Goal: Task Accomplishment & Management: Manage account settings

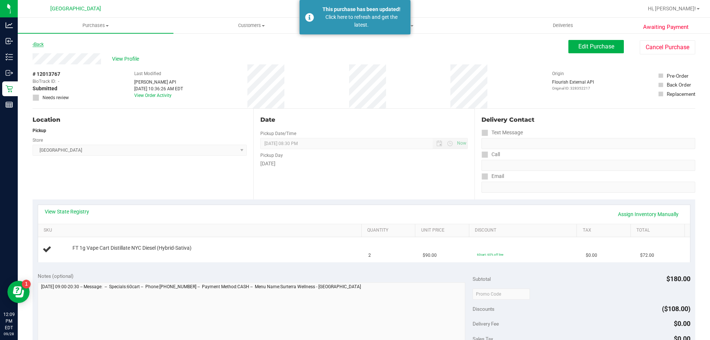
click at [37, 46] on link "Back" at bounding box center [38, 44] width 11 height 5
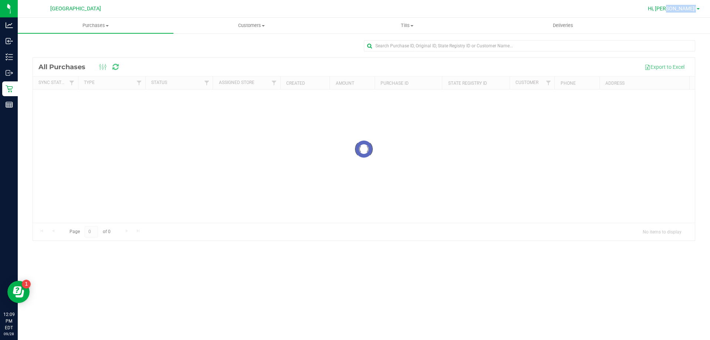
drag, startPoint x: 695, startPoint y: 9, endPoint x: 690, endPoint y: 9, distance: 4.8
click at [690, 9] on link "Hi, [PERSON_NAME]!" at bounding box center [674, 9] width 58 height 8
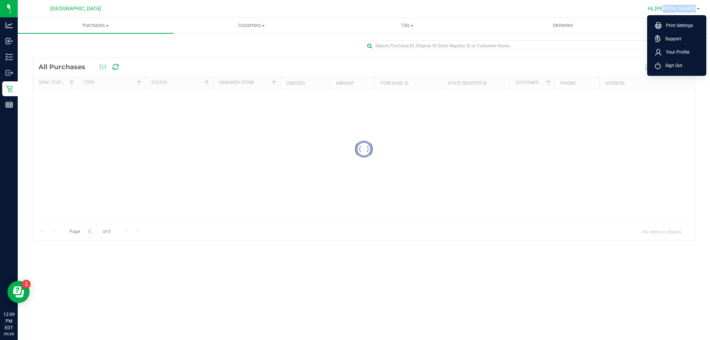
click at [689, 9] on span "Hi, [PERSON_NAME]!" at bounding box center [672, 9] width 48 height 6
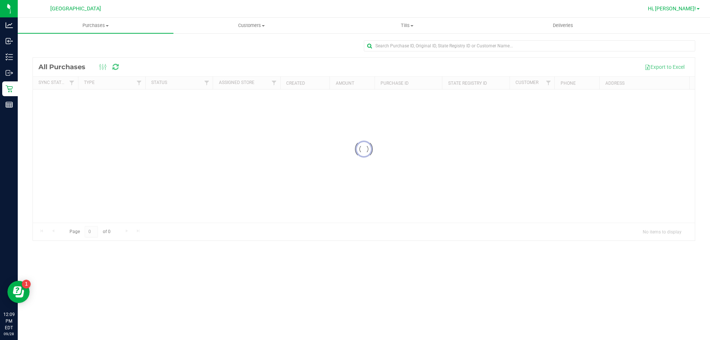
click at [688, 12] on link "Hi, [PERSON_NAME]!" at bounding box center [674, 9] width 58 height 8
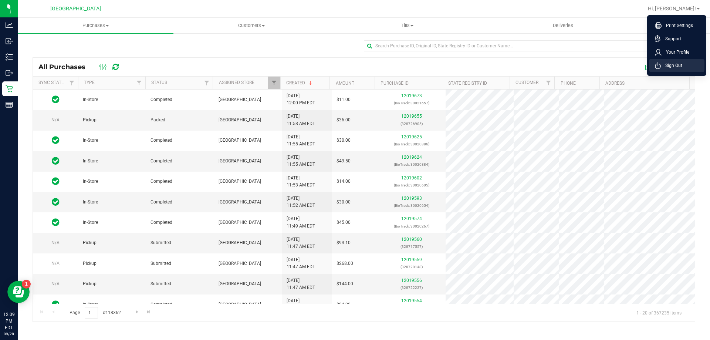
click at [672, 64] on span "Sign Out" at bounding box center [671, 65] width 21 height 7
